Goal: Information Seeking & Learning: Compare options

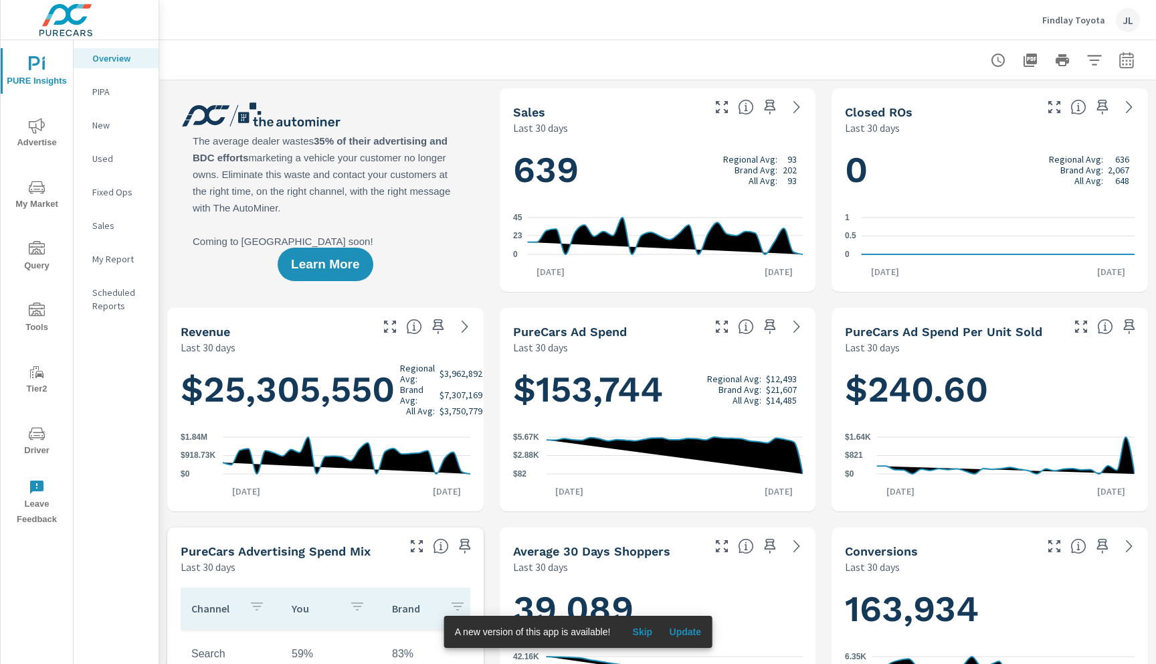
click at [33, 132] on icon "nav menu" at bounding box center [37, 125] width 16 height 15
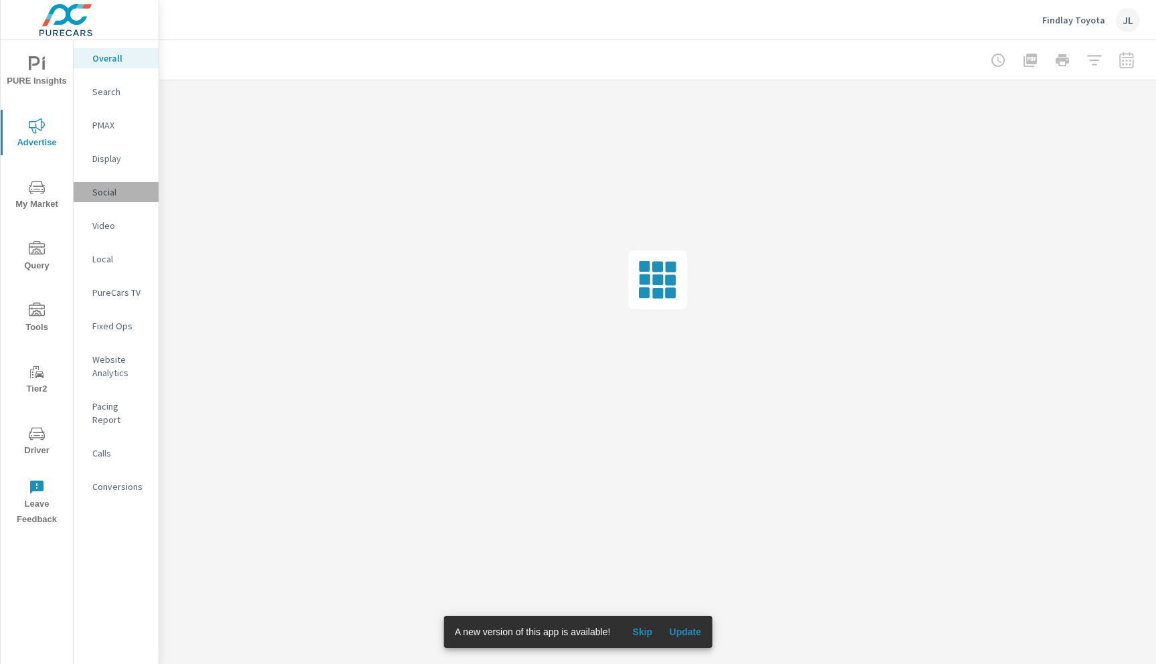
click at [120, 197] on p "Social" at bounding box center [120, 191] width 56 height 13
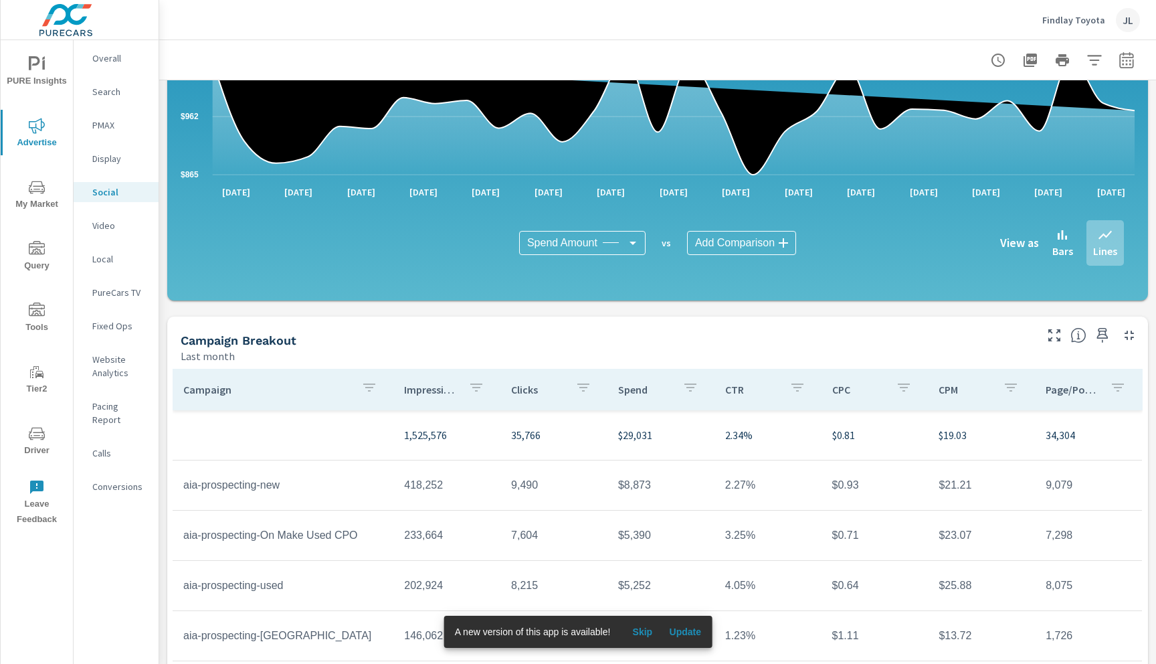
scroll to position [212, 0]
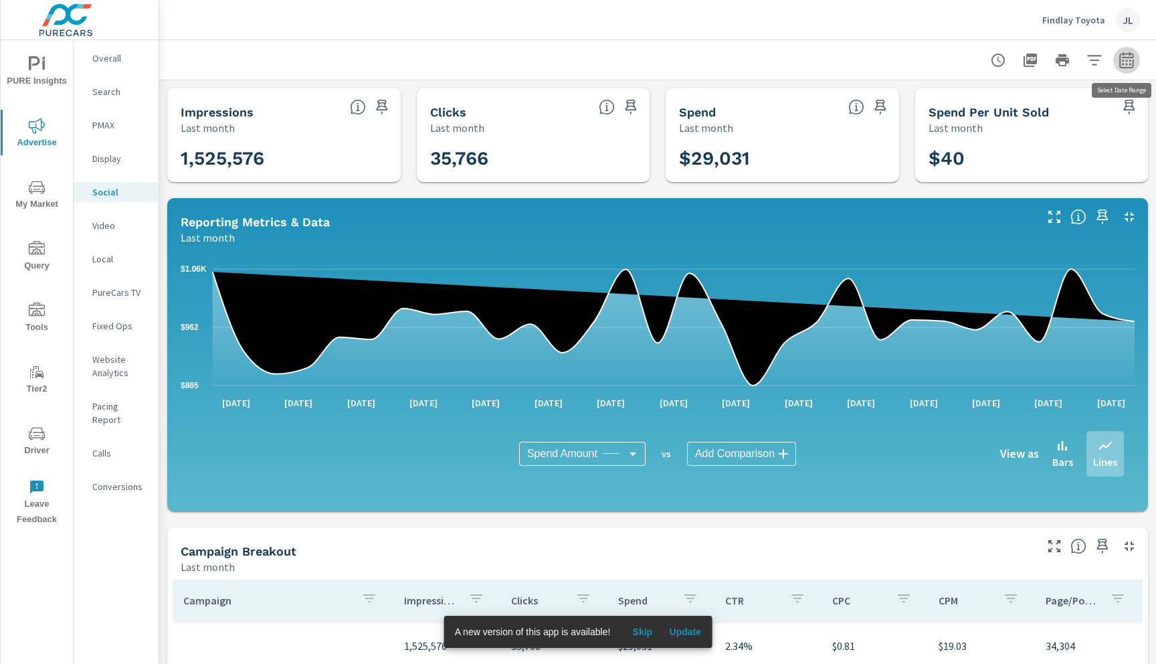
click at [1133, 56] on icon "button" at bounding box center [1126, 60] width 14 height 16
select select "Last month"
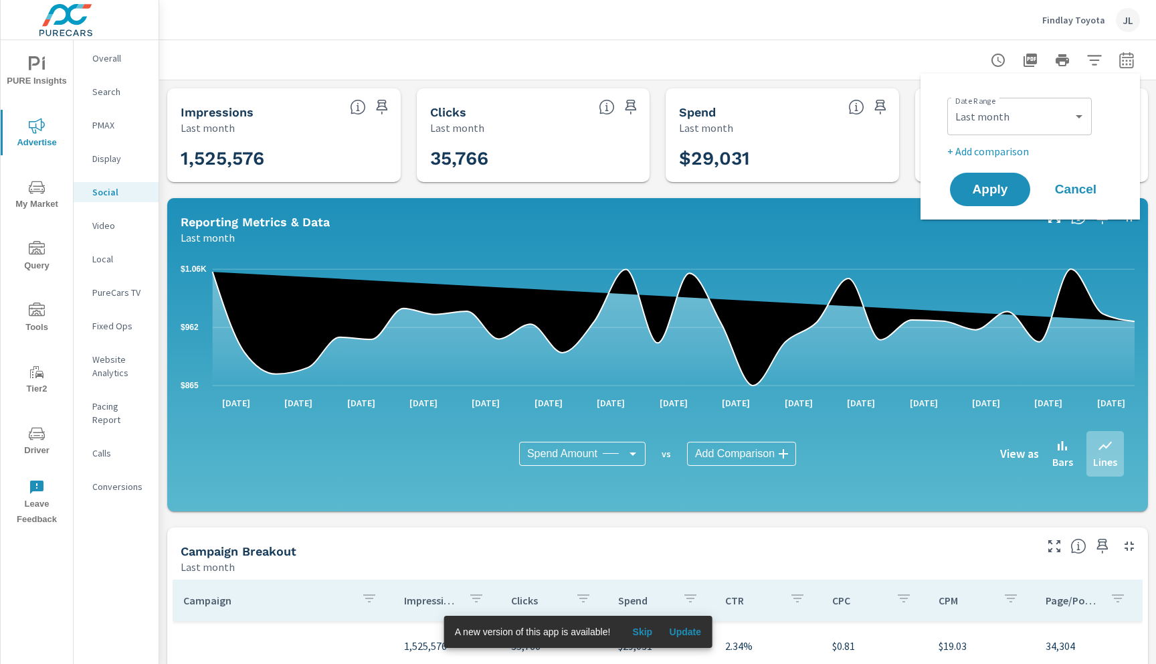
click at [989, 154] on p "+ Add comparison" at bounding box center [1032, 151] width 171 height 16
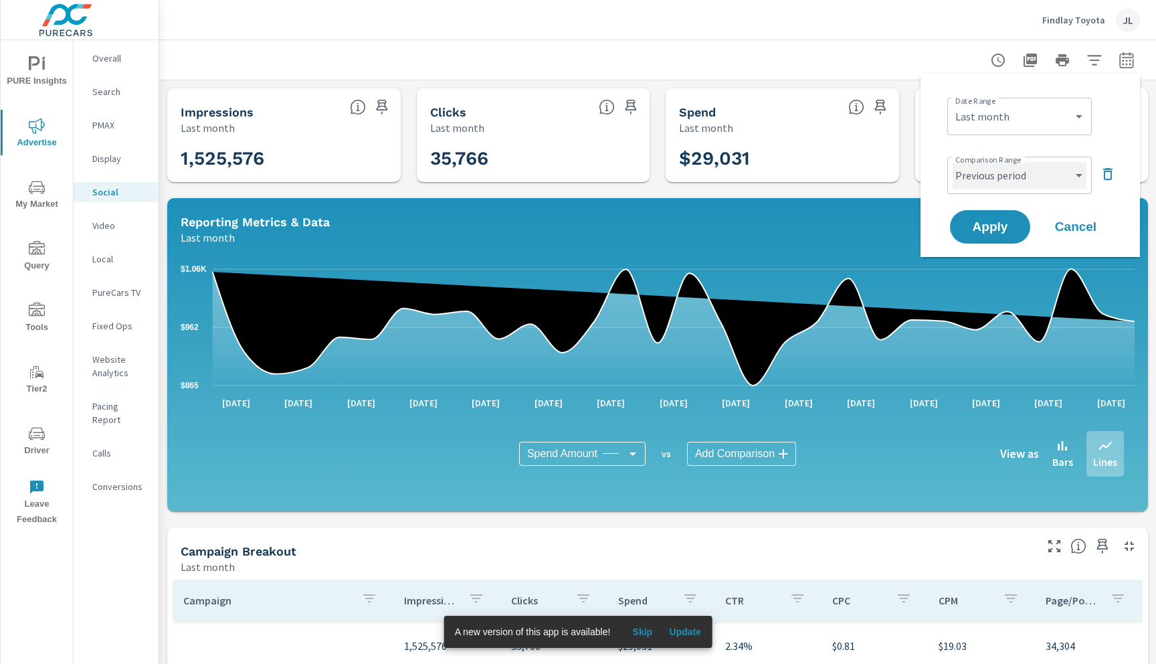
click at [987, 177] on select "Custom Previous period Previous month Previous year" at bounding box center [1020, 175] width 134 height 27
click at [953, 162] on select "Custom Previous period Previous month Previous year" at bounding box center [1020, 175] width 134 height 27
select select "custom"
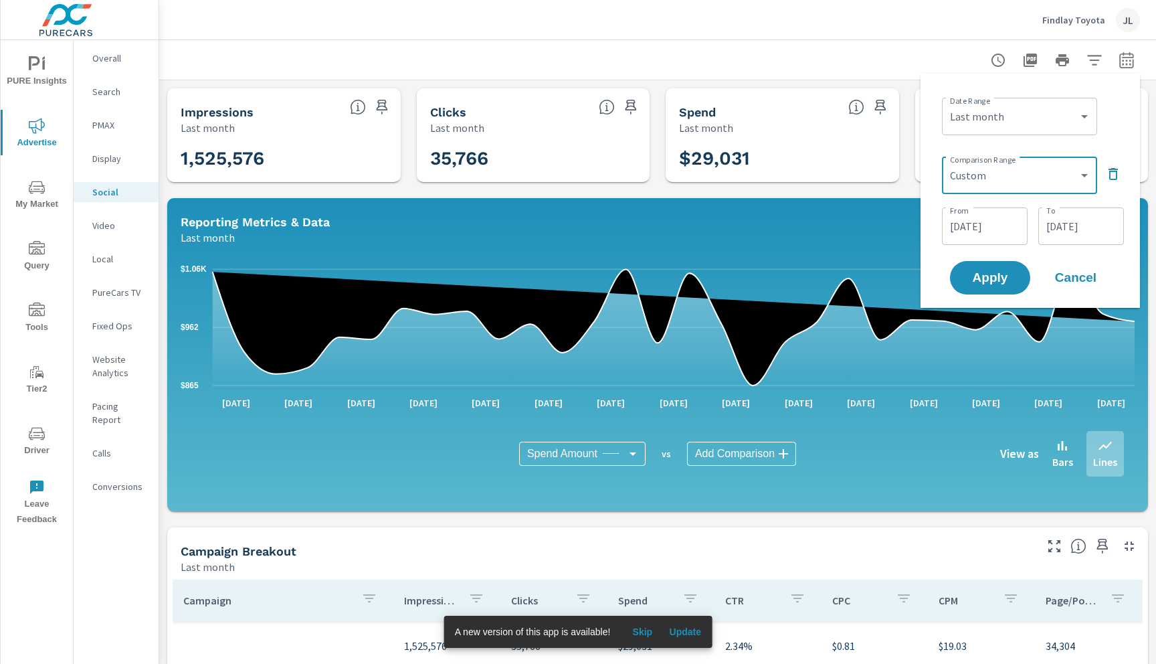
click at [989, 230] on input "[DATE]" at bounding box center [984, 226] width 75 height 27
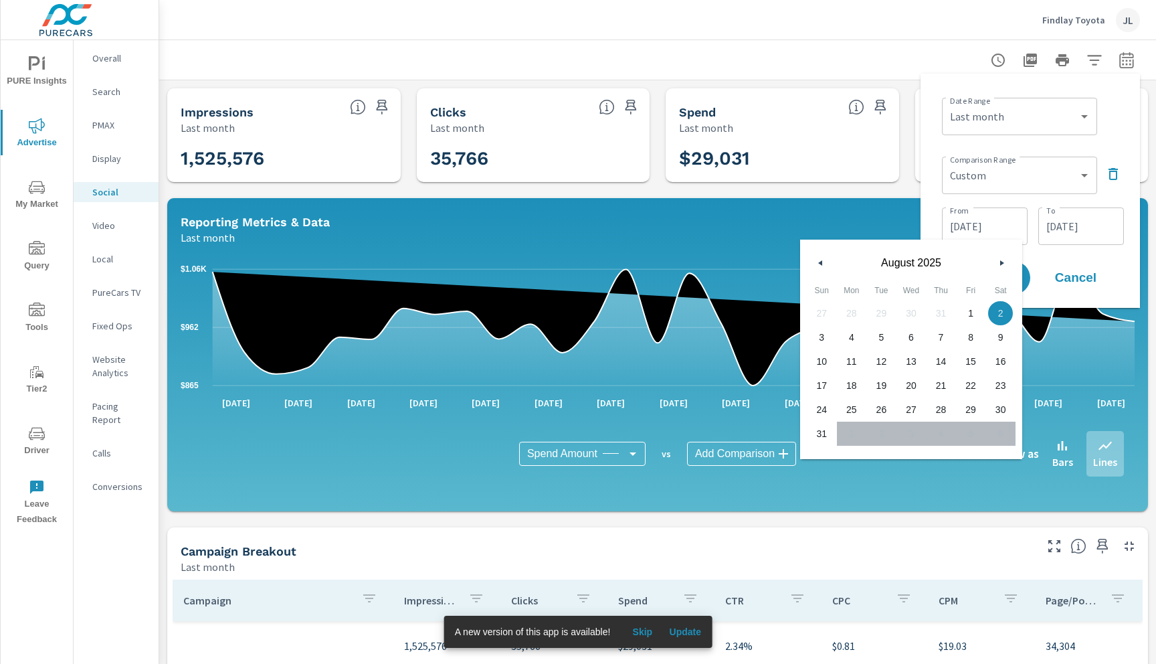
click at [823, 432] on span "31" at bounding box center [822, 433] width 30 height 17
type input "[DATE]"
click at [1003, 263] on icon "button" at bounding box center [1003, 262] width 7 height 5
click at [1002, 263] on icon "button" at bounding box center [1003, 262] width 7 height 5
click at [1085, 229] on input "[DATE]" at bounding box center [1081, 226] width 75 height 27
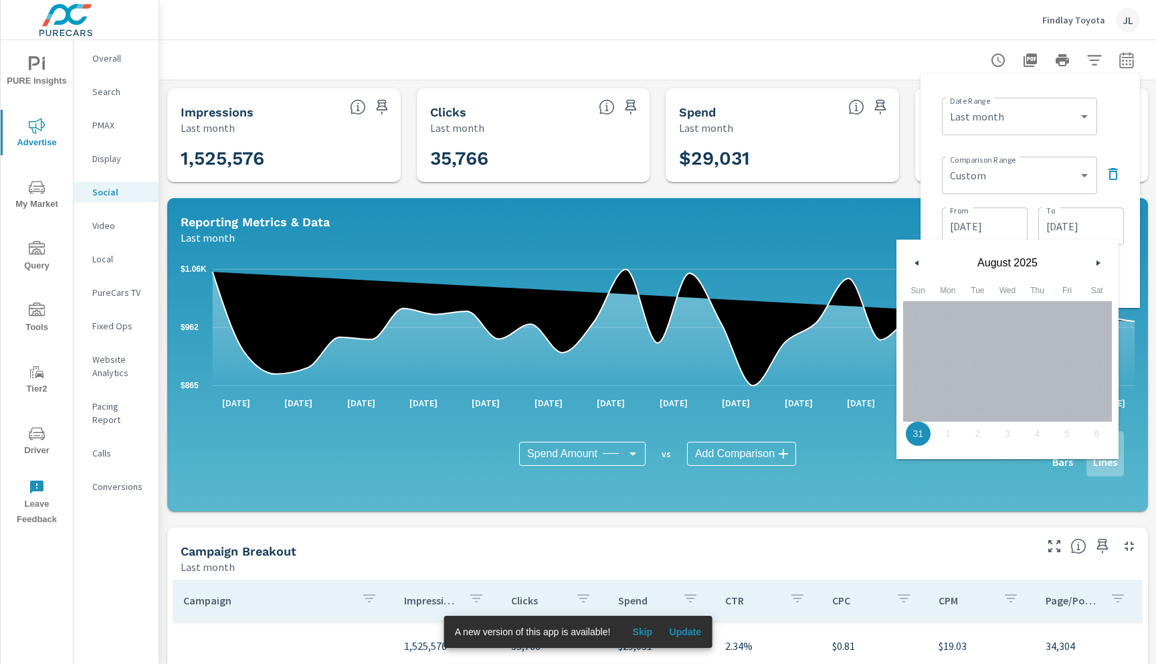
click at [913, 258] on button "button" at bounding box center [917, 263] width 16 height 16
click at [1048, 205] on div "From [DATE] From To [DATE] To" at bounding box center [1033, 224] width 182 height 45
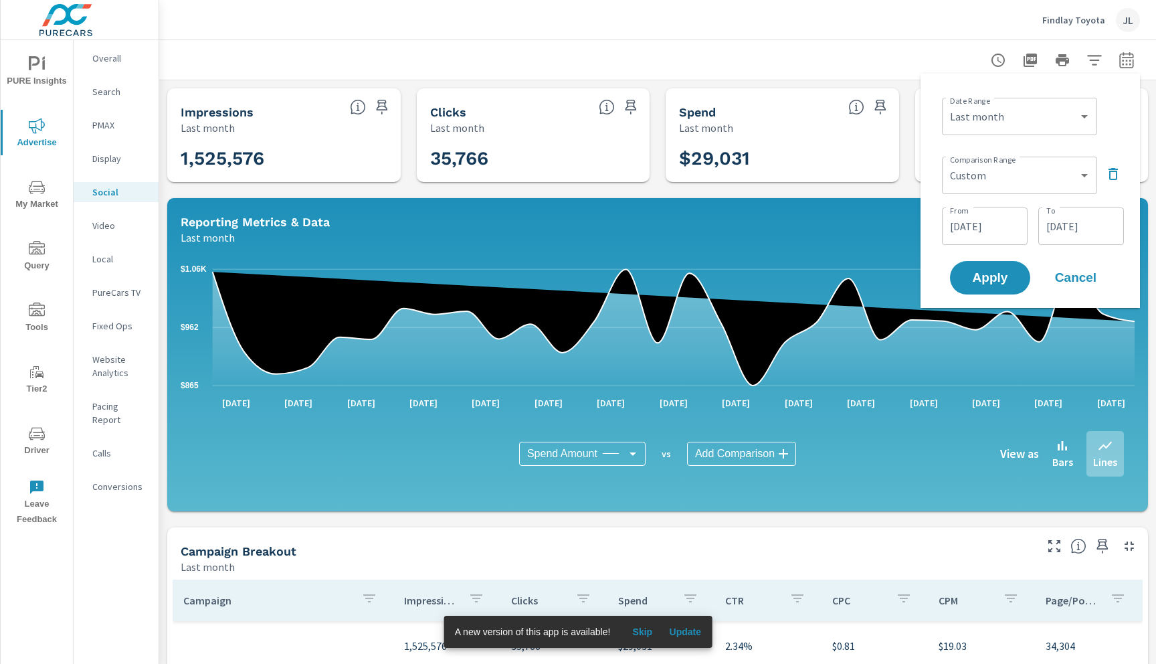
click at [998, 219] on input "[DATE]" at bounding box center [984, 226] width 75 height 27
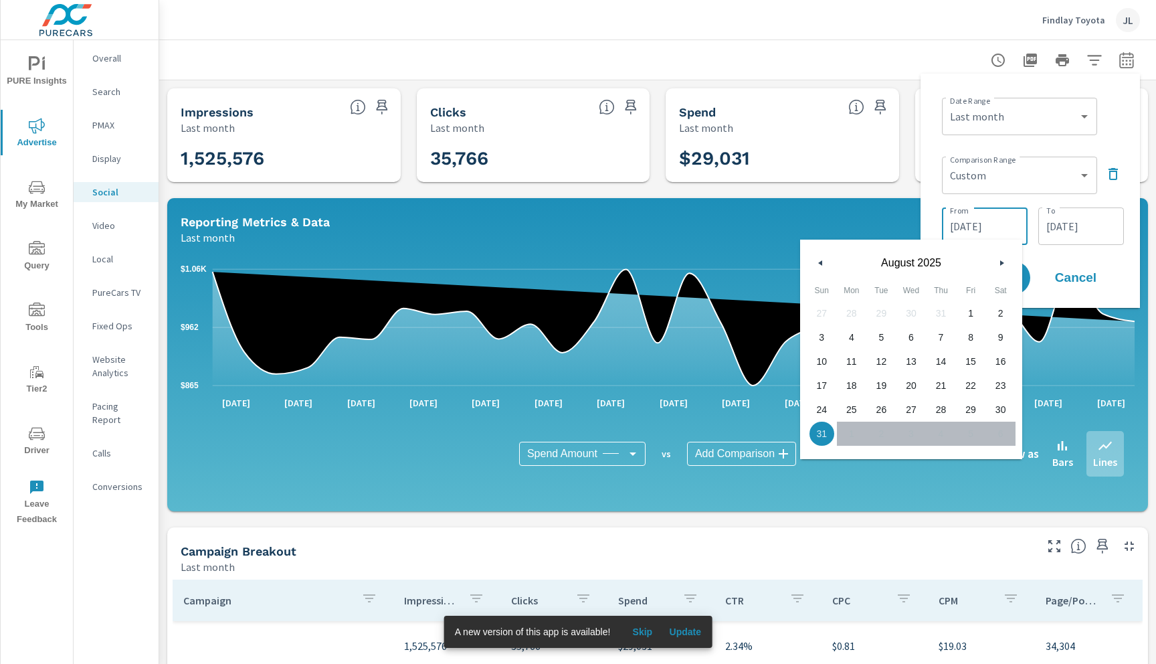
click at [998, 219] on input "[DATE]" at bounding box center [984, 226] width 75 height 27
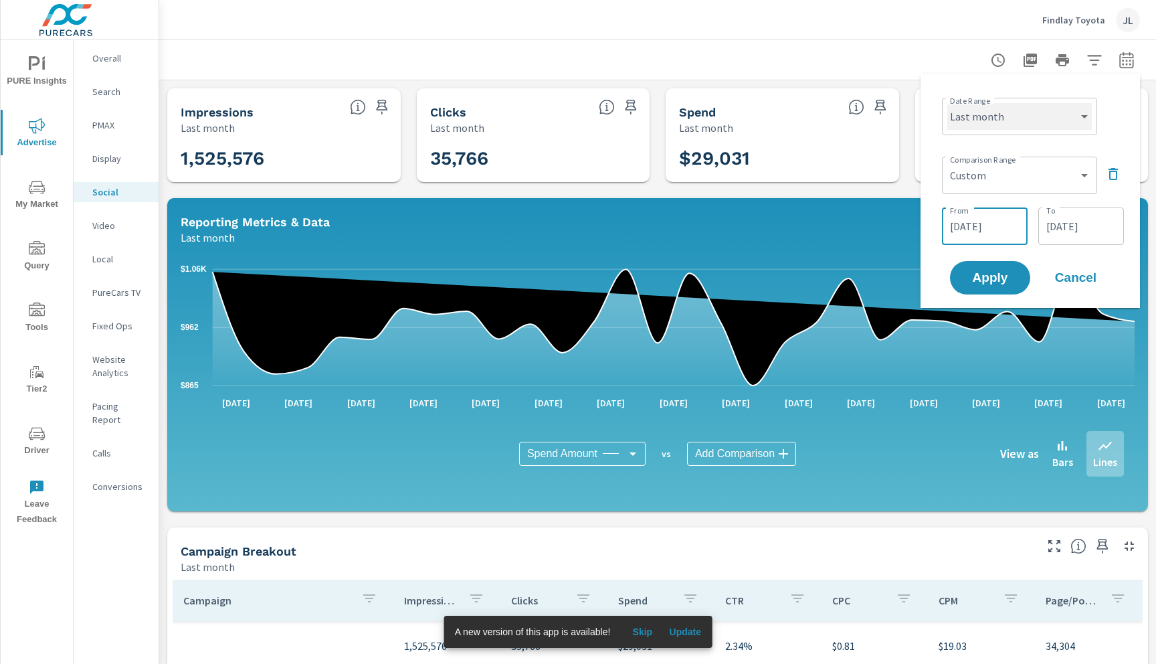
click at [1041, 126] on select "Custom [DATE] Last week Last 7 days Last 14 days Last 30 days Last 45 days Last…" at bounding box center [1019, 116] width 145 height 27
click at [947, 103] on select "Custom [DATE] Last week Last 7 days Last 14 days Last 30 days Last 45 days Last…" at bounding box center [1019, 116] width 145 height 27
select select "Month to date"
click at [984, 223] on input "[DATE]" at bounding box center [984, 226] width 75 height 27
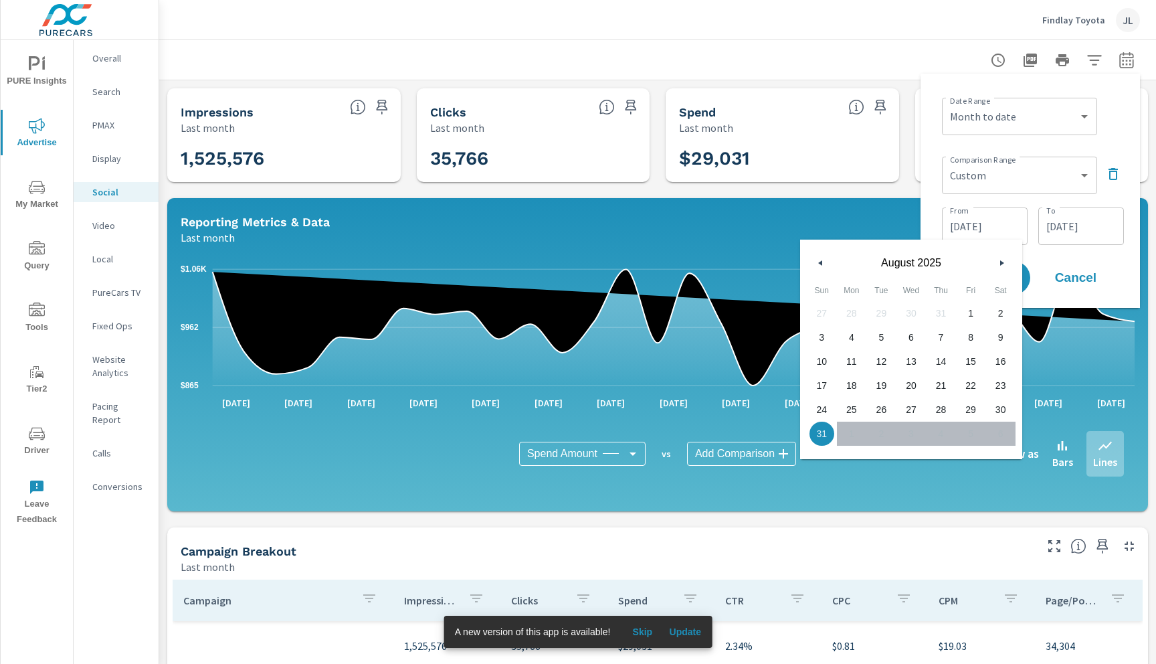
click at [977, 310] on span "1" at bounding box center [971, 312] width 30 height 17
type input "[DATE]"
click at [1153, 262] on div "Impressions Last month 1,525,576 Clicks Last month 35,766 Spend Last month $29,…" at bounding box center [657, 519] width 997 height 878
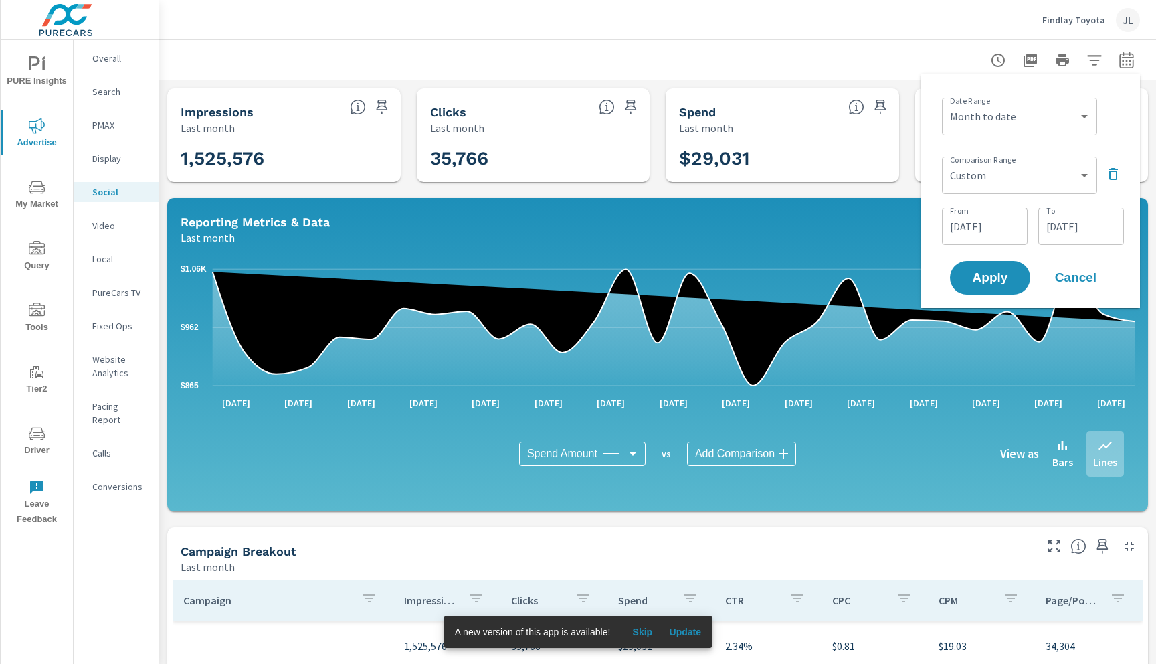
click at [1038, 132] on div "Custom [DATE] Last week Last 7 days Last 14 days Last 30 days Last 45 days Last…" at bounding box center [1019, 116] width 155 height 37
click at [1038, 120] on select "Custom [DATE] Last week Last 7 days Last 14 days Last 30 days Last 45 days Last…" at bounding box center [1019, 116] width 145 height 27
click at [947, 103] on select "Custom [DATE] Last week Last 7 days Last 14 days Last 30 days Last 45 days Last…" at bounding box center [1019, 116] width 145 height 27
select select "Last month"
click at [990, 272] on span "Apply" at bounding box center [990, 278] width 55 height 13
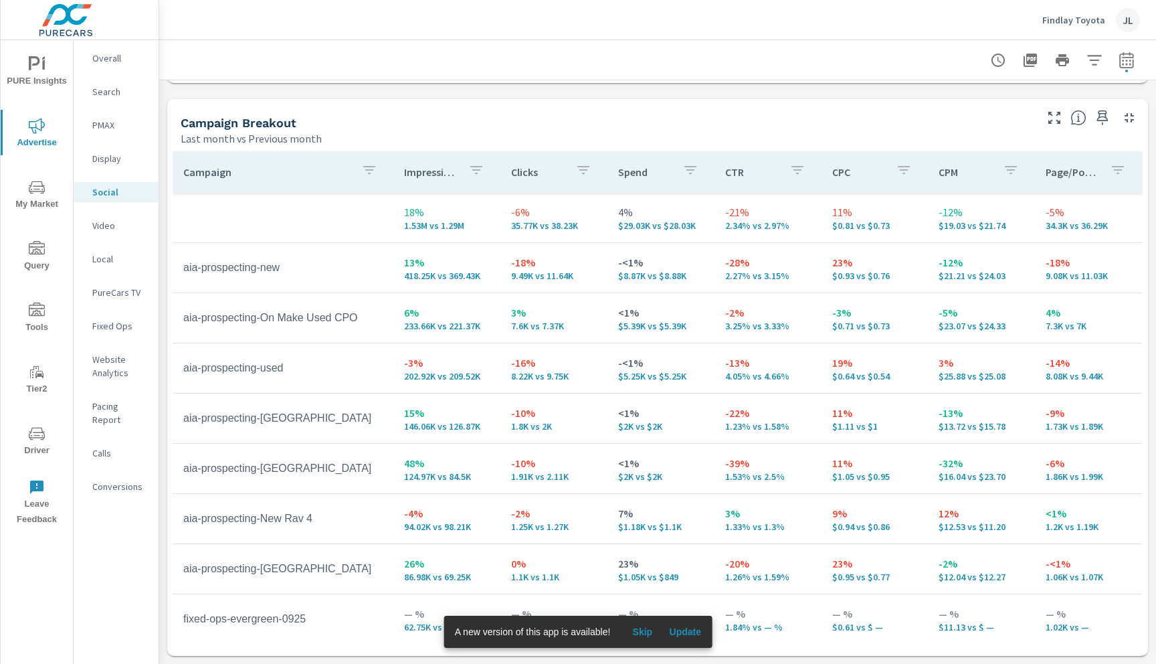
scroll to position [552, 0]
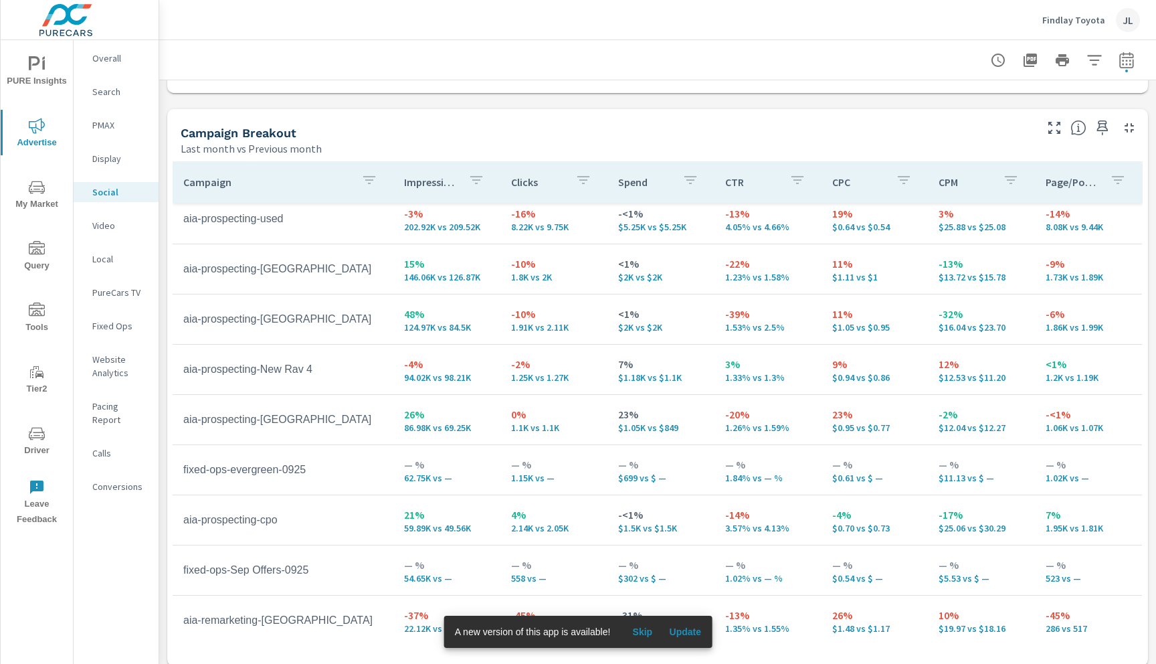
scroll to position [175, 0]
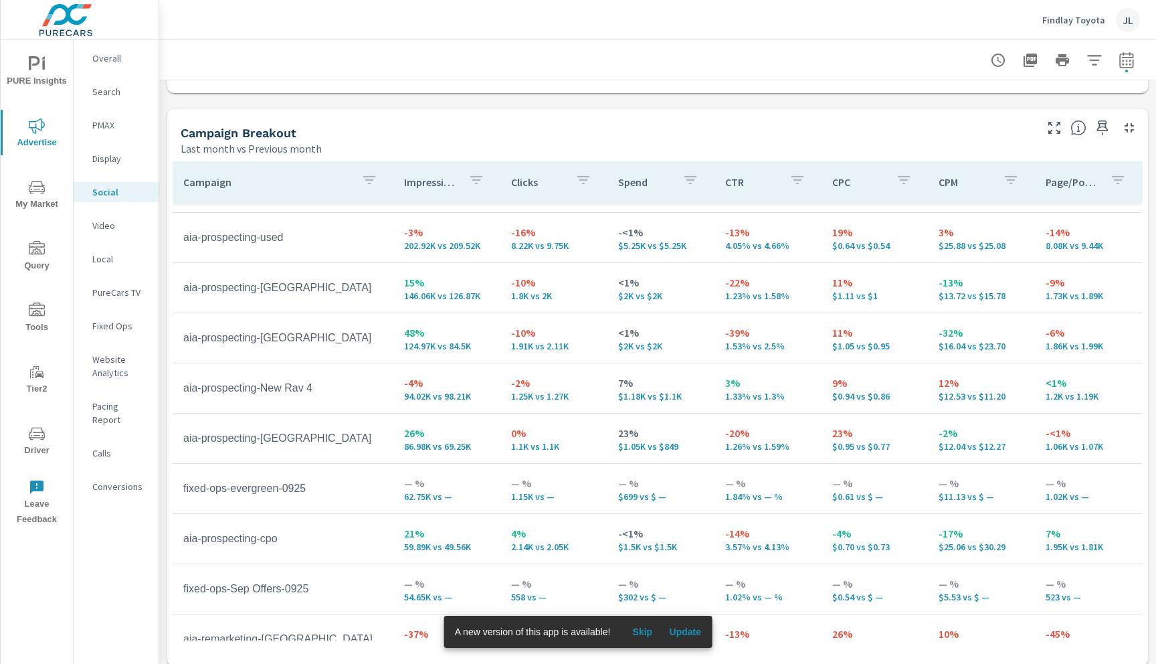
scroll to position [215, 0]
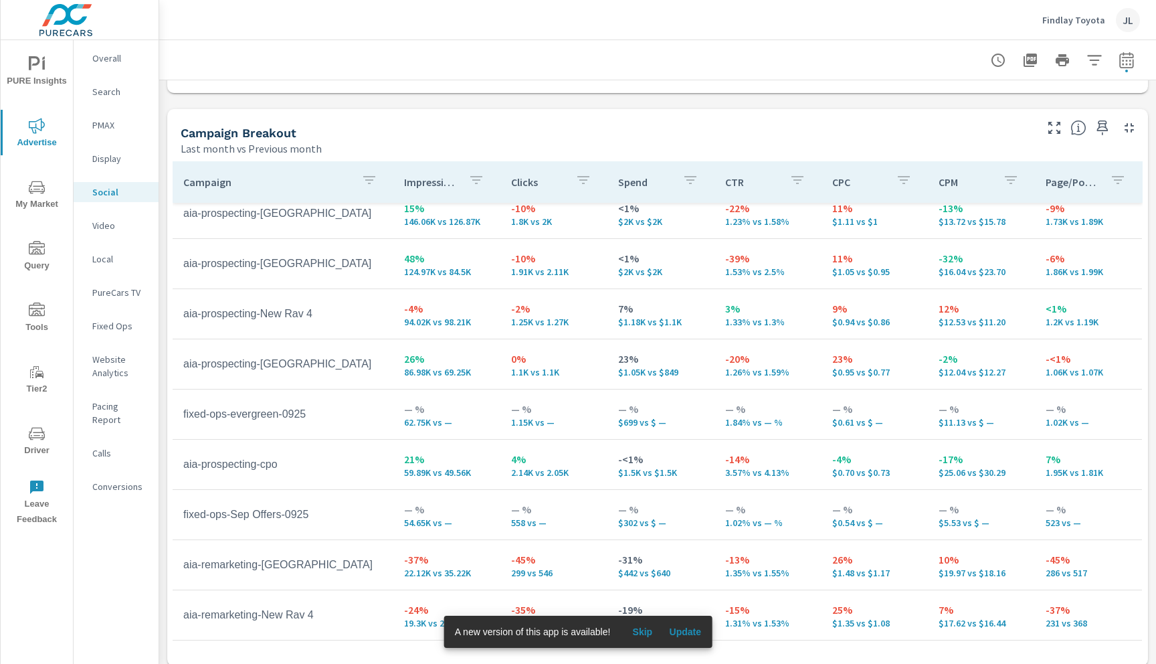
scroll to position [562, 0]
